Goal: Obtain resource: Download file/media

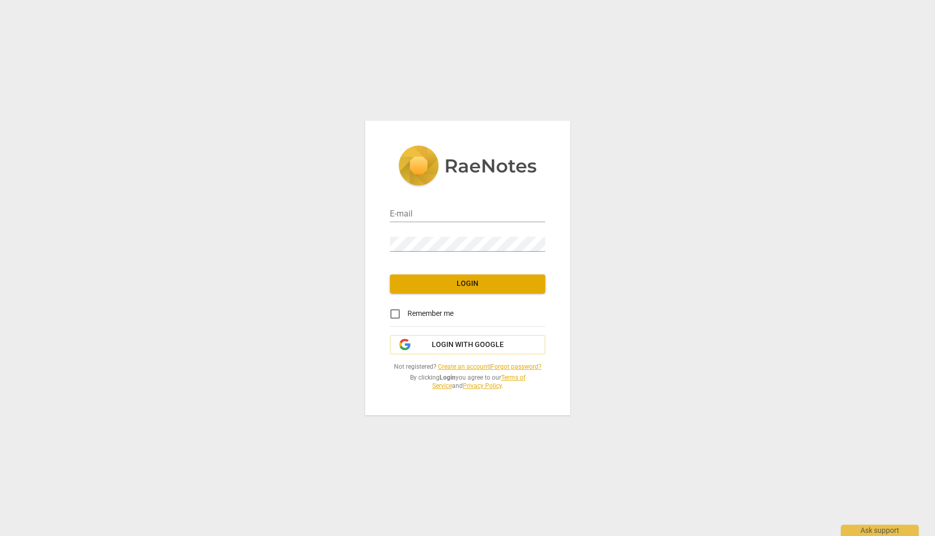
type input "[PERSON_NAME][EMAIL_ADDRESS][PERSON_NAME][DOMAIN_NAME]"
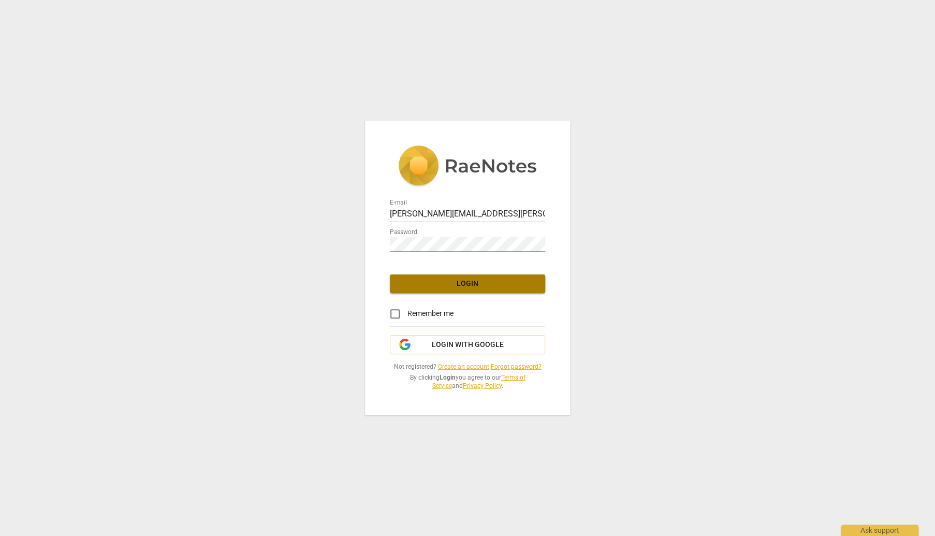
click at [491, 279] on span "Login" at bounding box center [467, 283] width 139 height 10
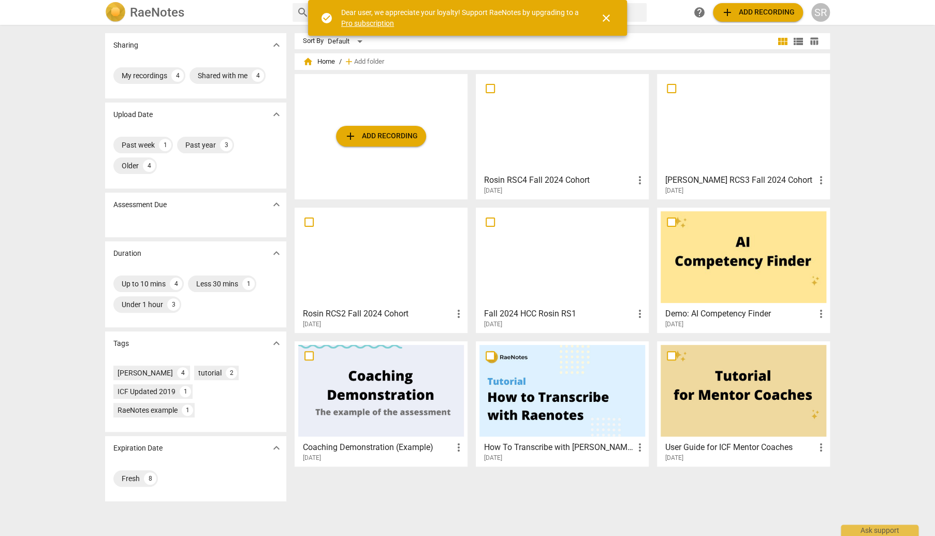
click at [359, 139] on span "add Add recording" at bounding box center [380, 136] width 73 height 12
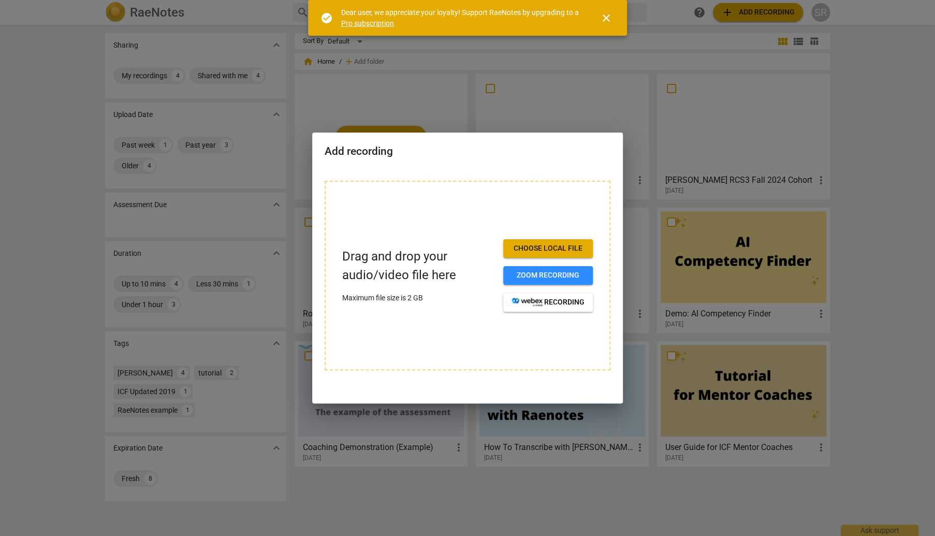
click at [540, 251] on span "Choose local file" at bounding box center [547, 248] width 73 height 10
click at [610, 18] on span "close" at bounding box center [606, 18] width 12 height 12
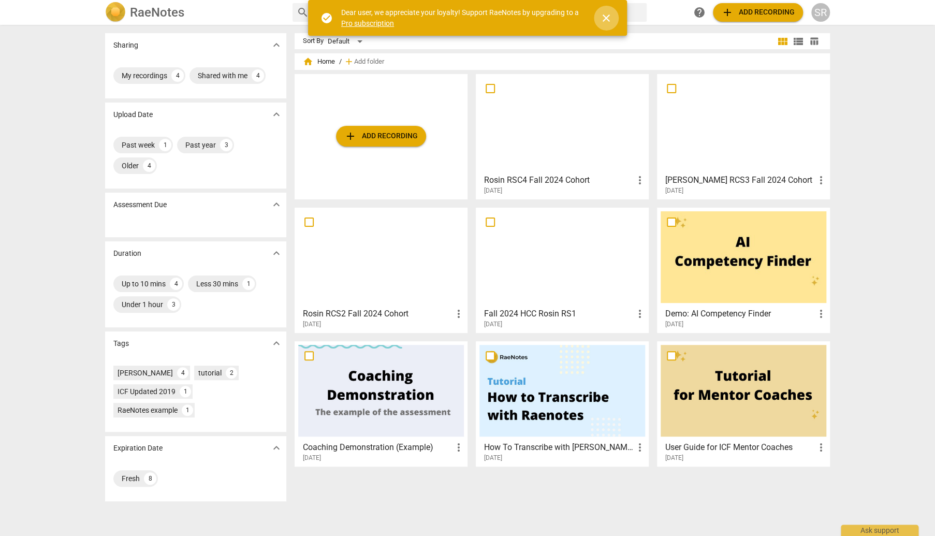
click at [609, 23] on span "close" at bounding box center [606, 18] width 12 height 12
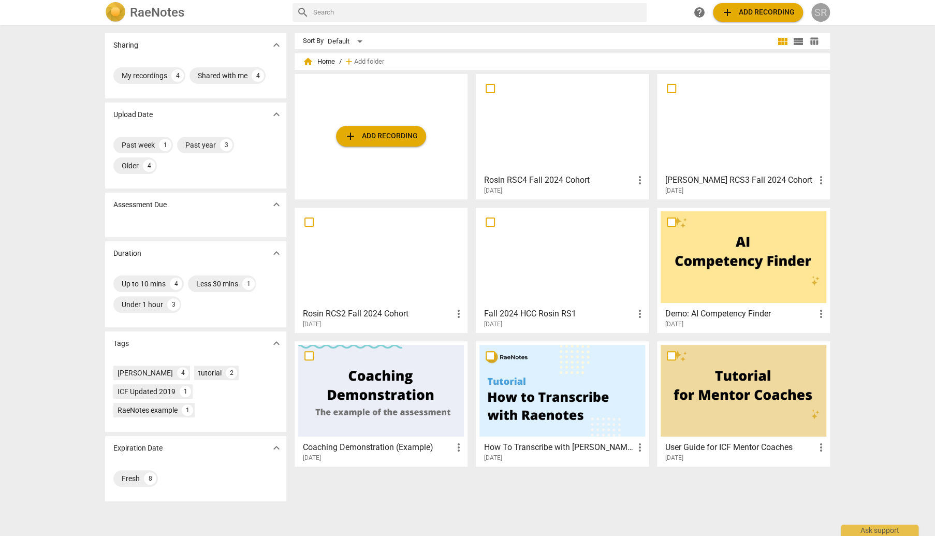
click at [825, 16] on div "SR" at bounding box center [820, 12] width 19 height 19
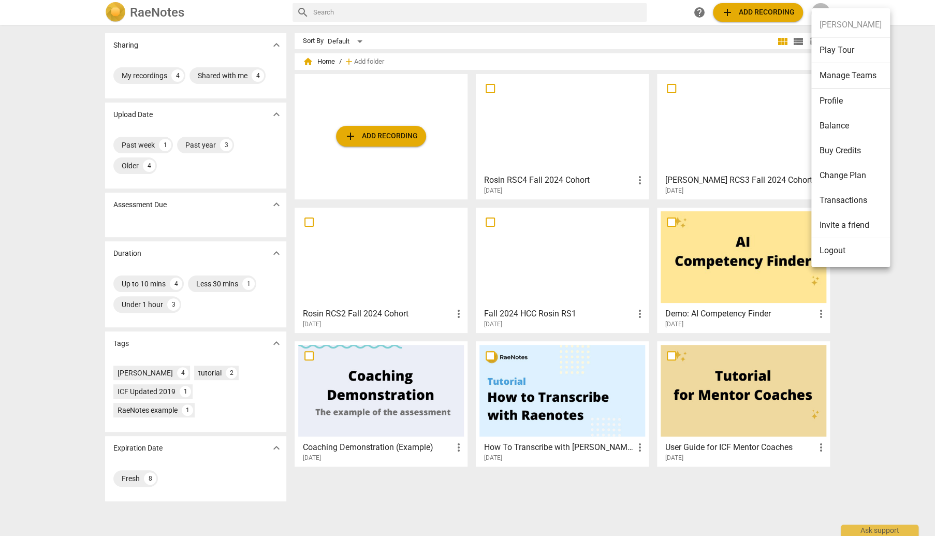
click at [876, 318] on div at bounding box center [467, 268] width 935 height 536
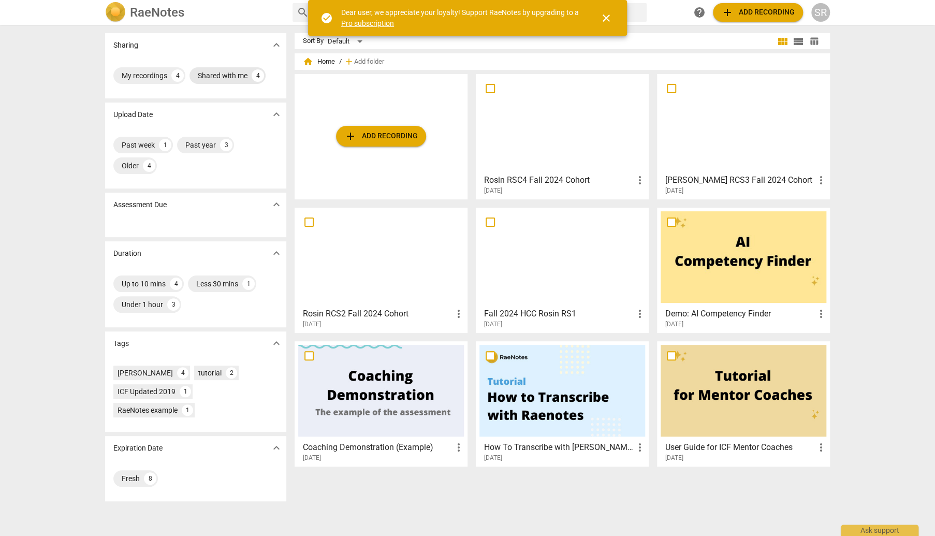
click at [219, 76] on div "Shared with me" at bounding box center [223, 75] width 50 height 10
click at [538, 130] on div at bounding box center [562, 124] width 166 height 92
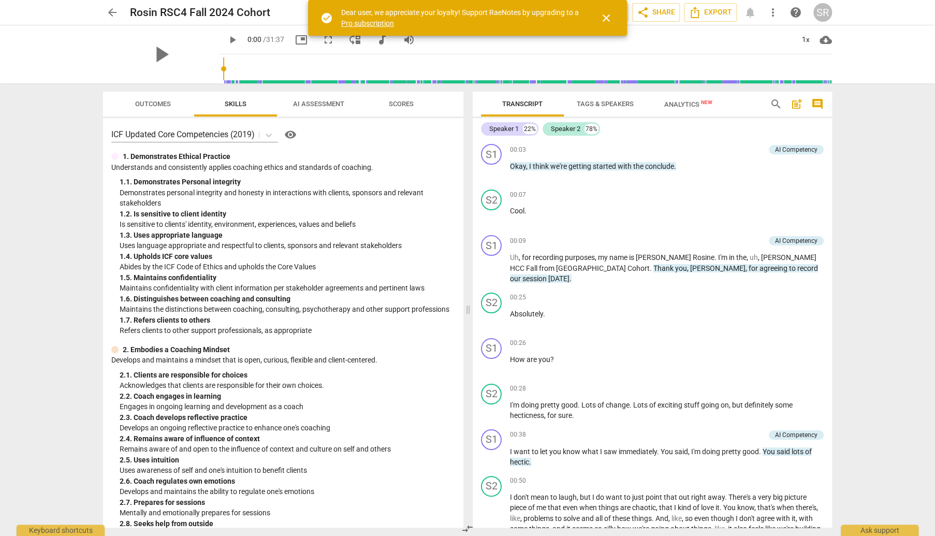
click at [531, 101] on span "Transcript" at bounding box center [522, 104] width 40 height 8
click at [608, 19] on span "close" at bounding box center [606, 18] width 12 height 12
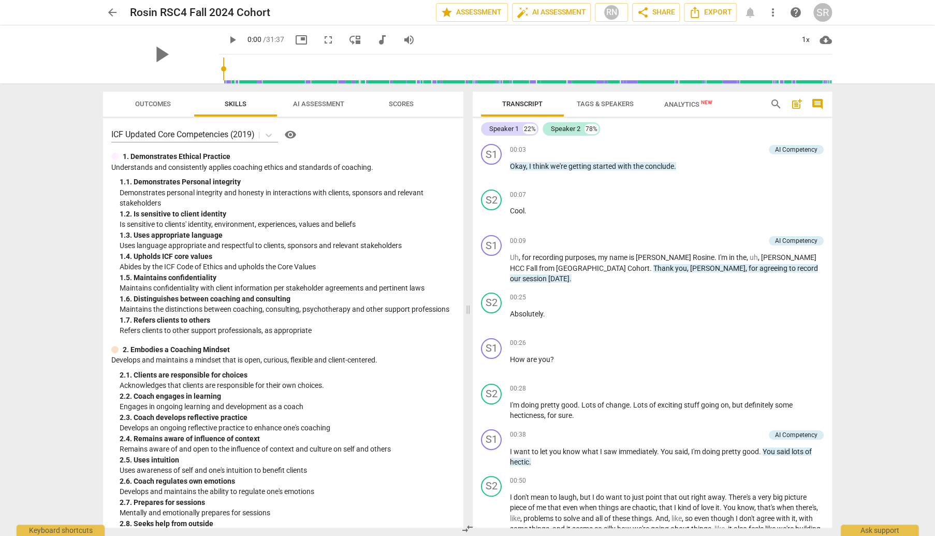
click at [509, 104] on span "Transcript" at bounding box center [522, 104] width 40 height 8
click at [777, 17] on span "more_vert" at bounding box center [773, 12] width 12 height 12
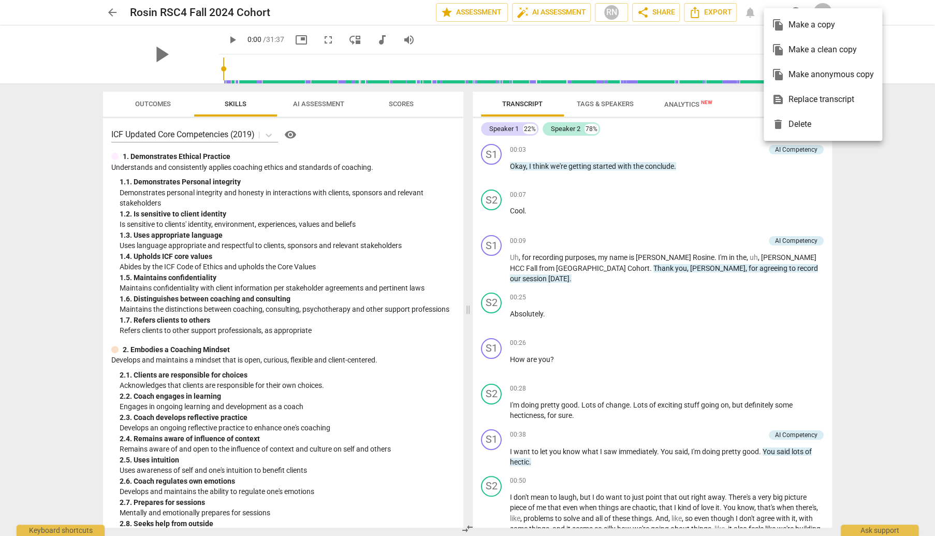
click at [703, 16] on div at bounding box center [467, 268] width 935 height 536
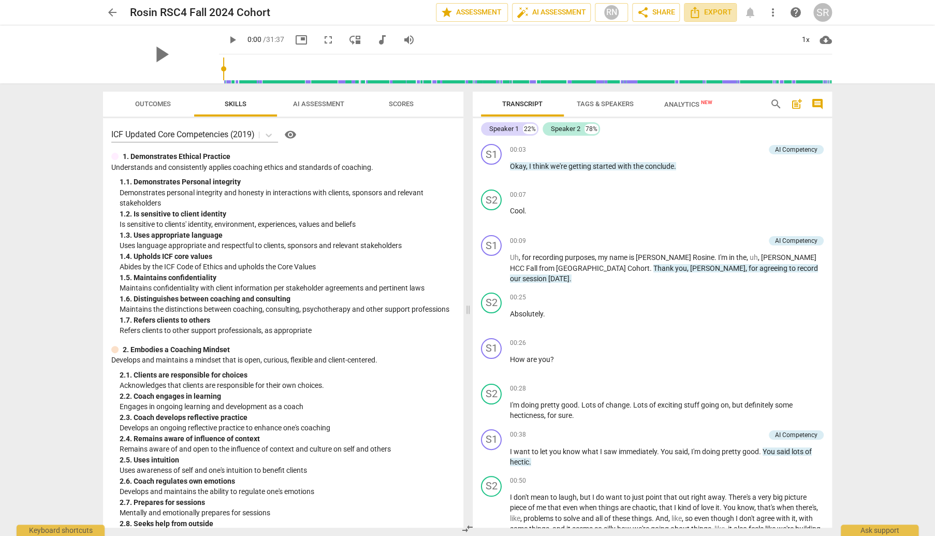
click at [703, 16] on span "Export" at bounding box center [709, 12] width 43 height 12
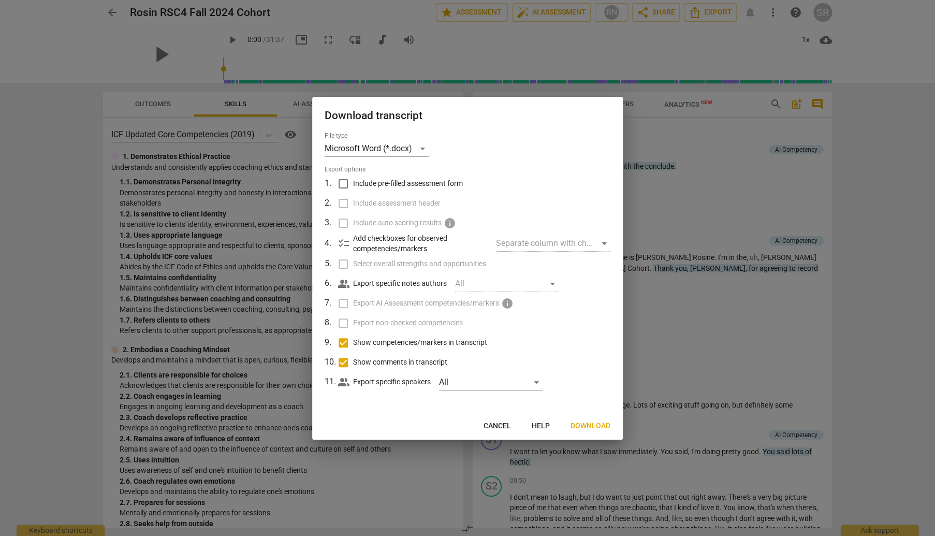
click at [340, 362] on input "Show comments in transcript" at bounding box center [343, 362] width 20 height 20
checkbox input "false"
click at [594, 424] on span "Download" at bounding box center [590, 426] width 40 height 10
